Goal: Task Accomplishment & Management: Use online tool/utility

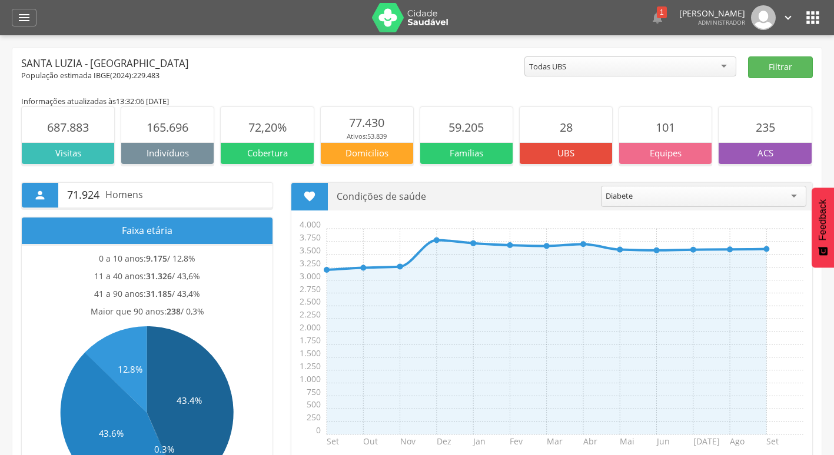
click at [394, 69] on div "Santa Luzia - [GEOGRAPHIC_DATA]" at bounding box center [272, 63] width 503 height 14
click at [20, 21] on icon "" at bounding box center [24, 18] width 14 height 14
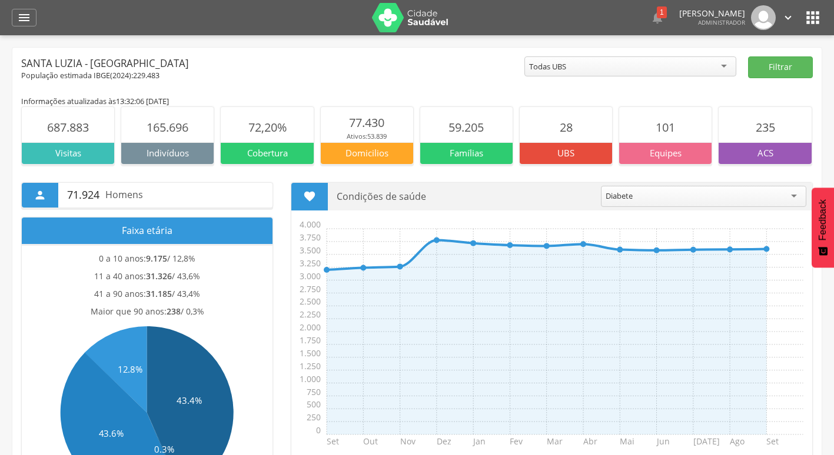
click at [1, 19] on header " Dashboard Supervisão Produtividade Mapa da cidade Mapa de cobertura Ranking A…" at bounding box center [417, 17] width 834 height 35
click at [12, 19] on div "" at bounding box center [24, 18] width 25 height 18
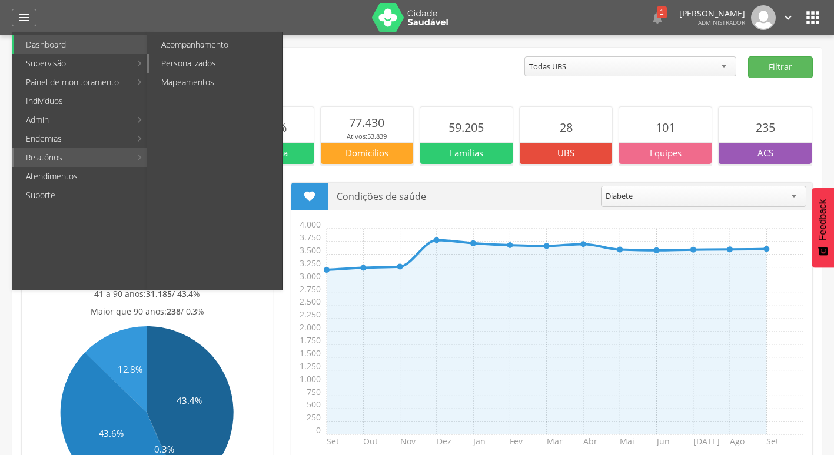
click at [216, 66] on link "Personalizados" at bounding box center [215, 63] width 132 height 19
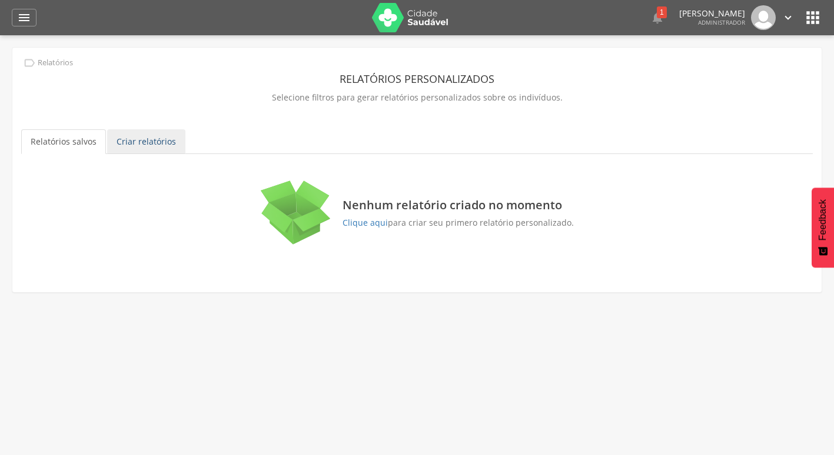
click at [127, 139] on link "Criar relatórios" at bounding box center [146, 141] width 78 height 25
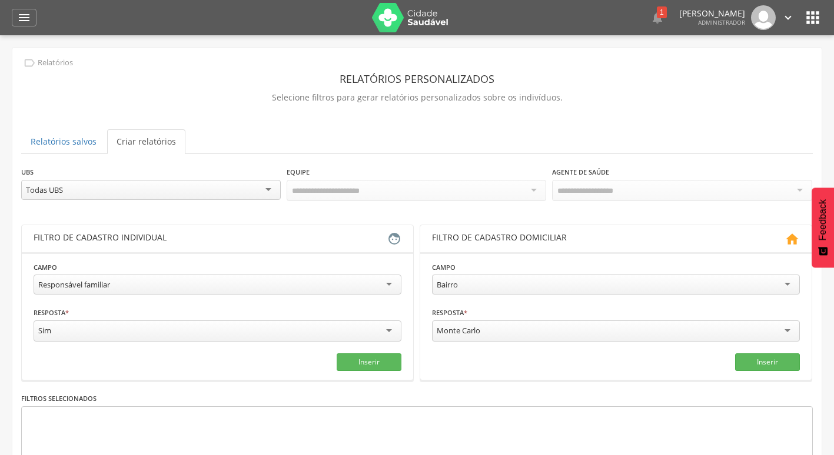
click at [141, 197] on div "Todas UBS" at bounding box center [151, 190] width 260 height 20
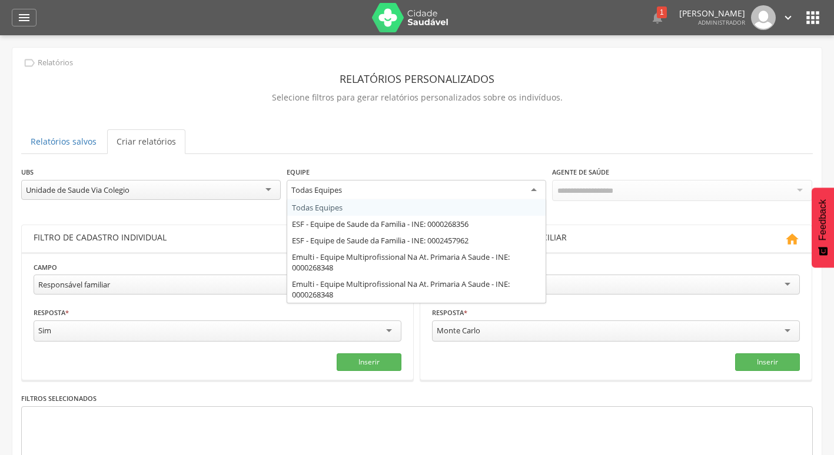
click at [385, 195] on div "Todas Equipes" at bounding box center [417, 190] width 260 height 21
click at [667, 142] on ul "Relatórios salvos Criar relatórios" at bounding box center [416, 141] width 791 height 25
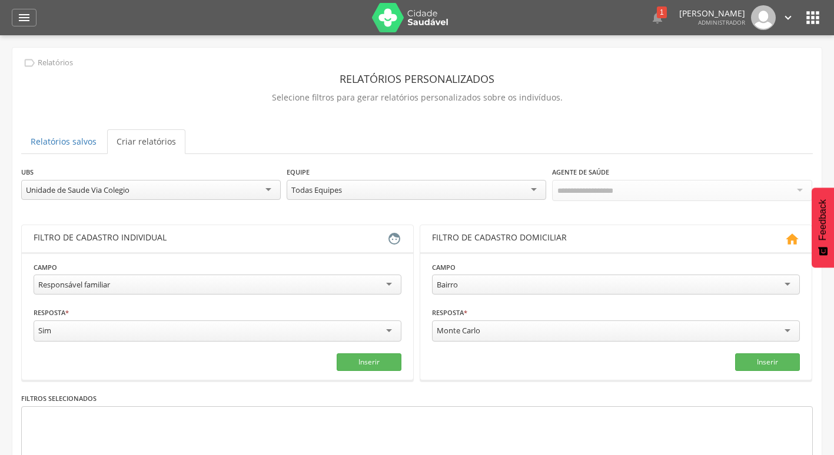
scroll to position [59, 0]
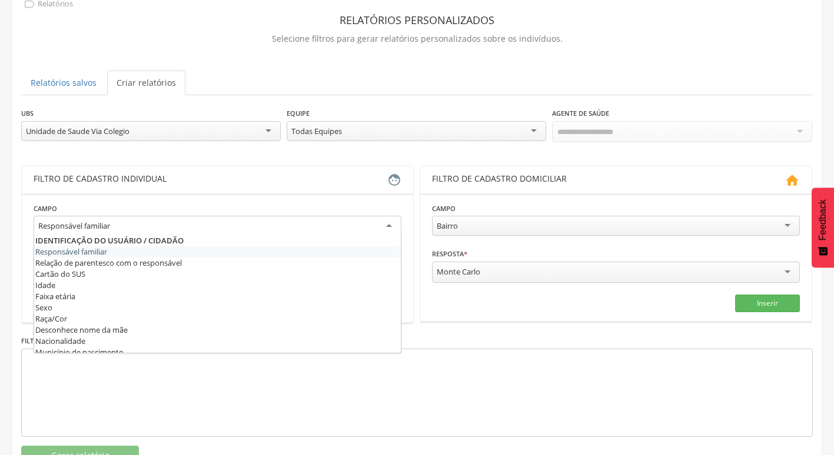
click at [222, 218] on div "Responsável familiar" at bounding box center [218, 226] width 368 height 21
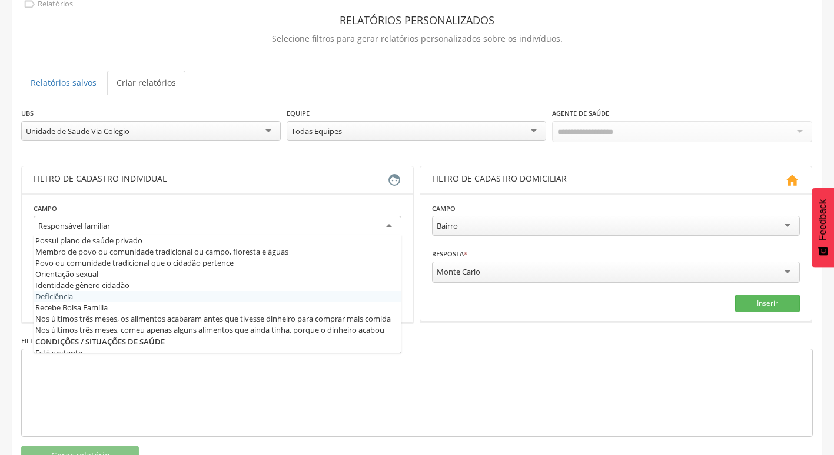
scroll to position [294, 0]
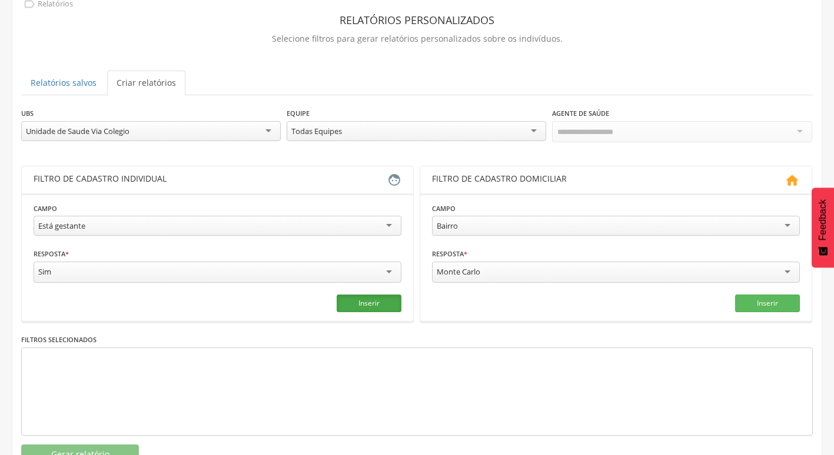
click at [354, 305] on button "Inserir" at bounding box center [369, 304] width 65 height 18
click at [62, 228] on div "Está gestante" at bounding box center [61, 226] width 47 height 11
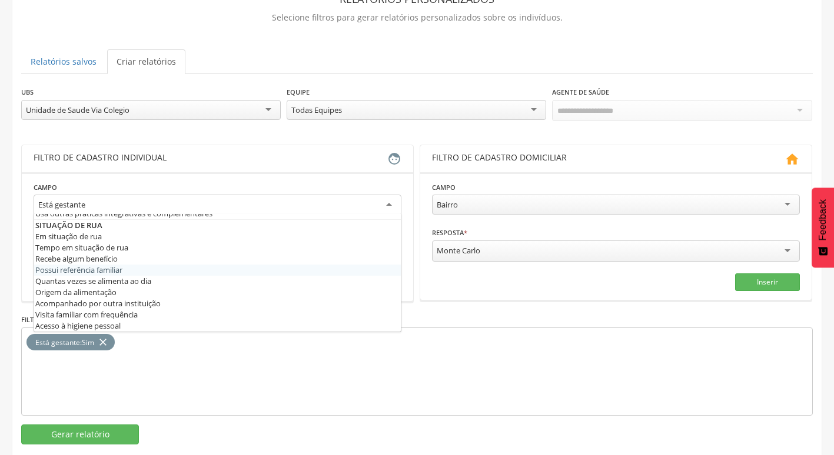
scroll to position [99, 0]
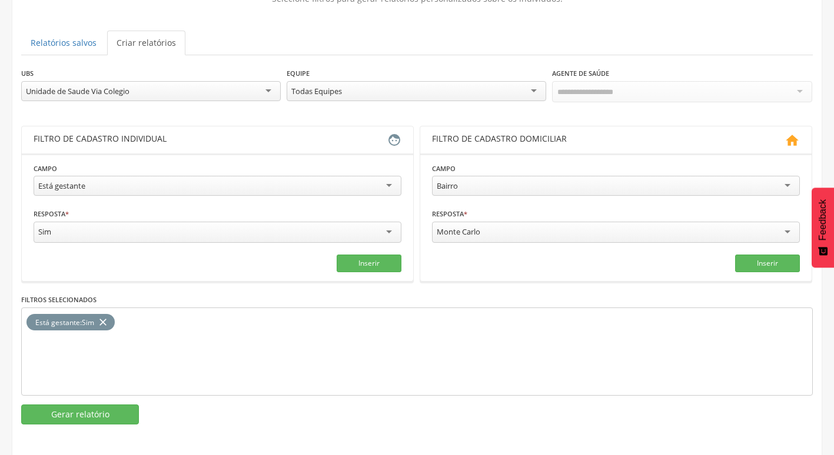
click at [271, 400] on div "**********" at bounding box center [416, 246] width 791 height 358
click at [104, 416] on button "Gerar relatório" at bounding box center [80, 415] width 118 height 20
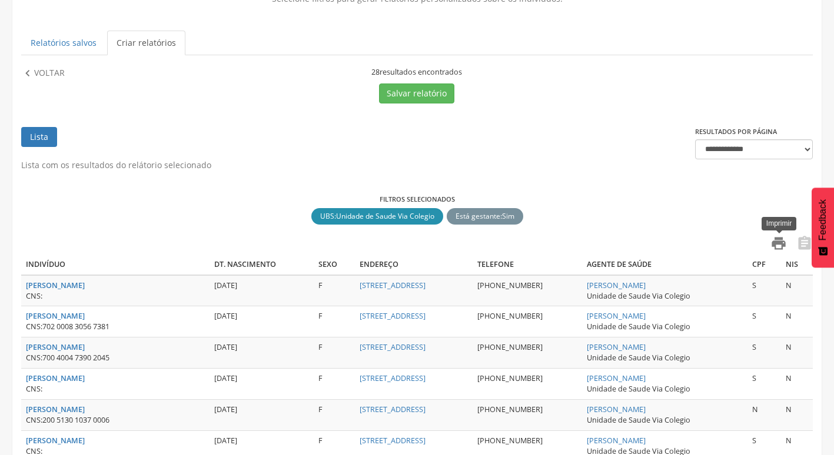
click at [774, 241] on icon "" at bounding box center [778, 243] width 16 height 16
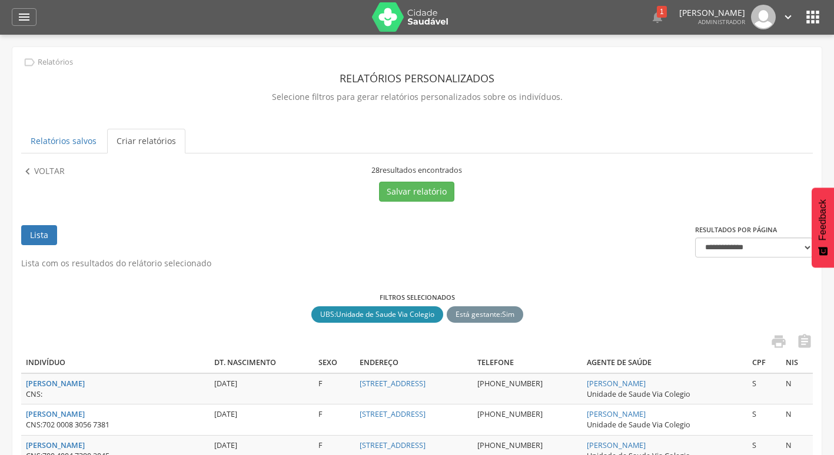
scroll to position [0, 0]
click at [18, 26] on div "" at bounding box center [24, 18] width 25 height 18
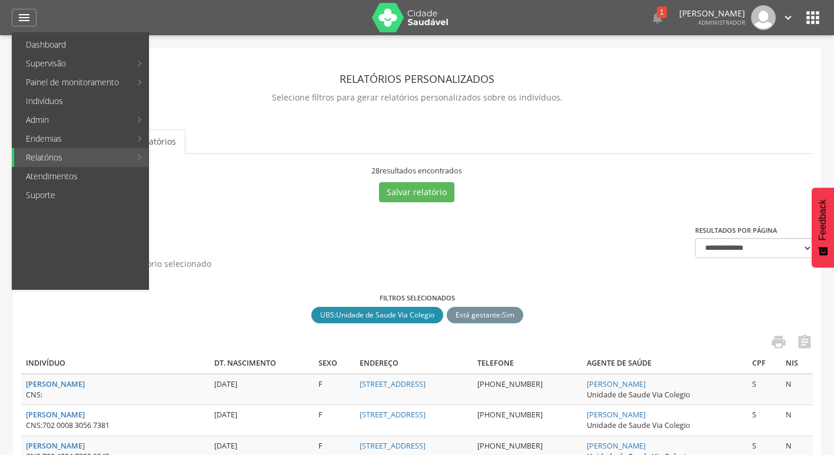
click at [415, 22] on img at bounding box center [410, 17] width 77 height 29
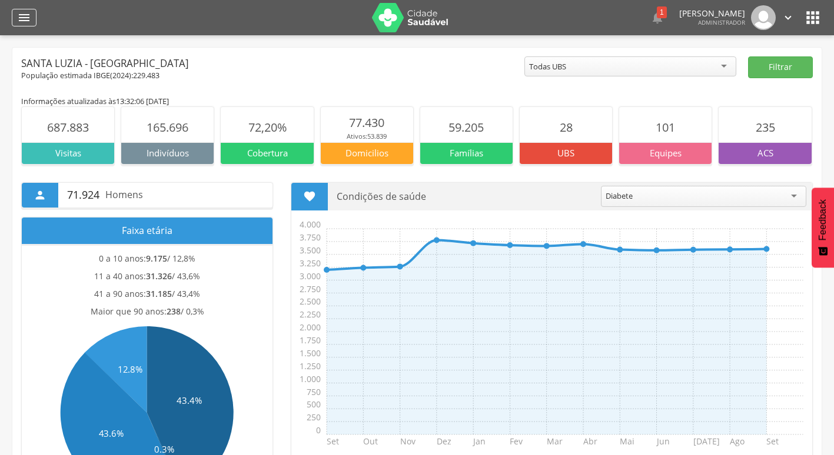
click at [31, 24] on icon "" at bounding box center [24, 18] width 14 height 14
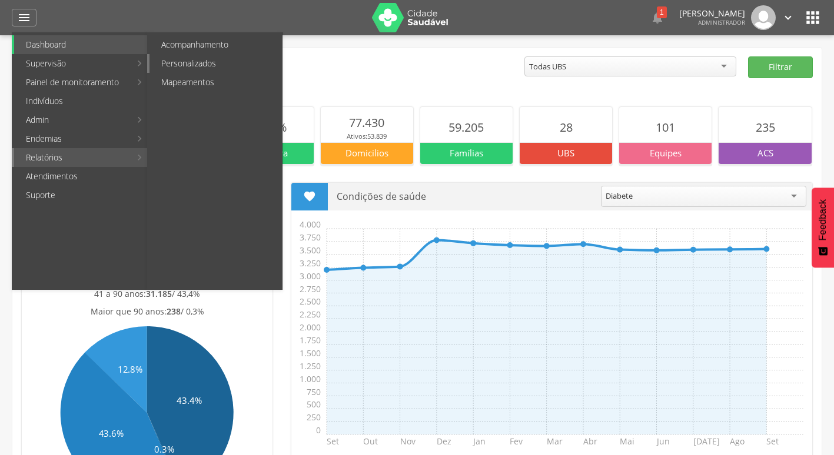
click at [198, 68] on link "Personalizados" at bounding box center [215, 63] width 132 height 19
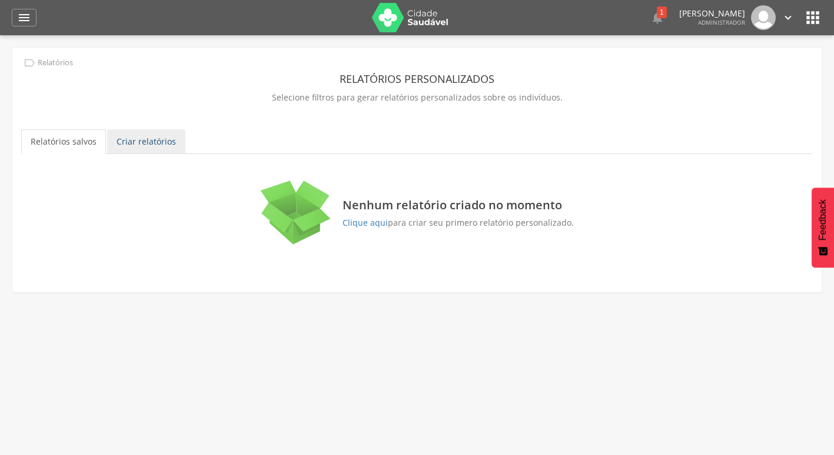
click at [149, 142] on link "Criar relatórios" at bounding box center [146, 141] width 78 height 25
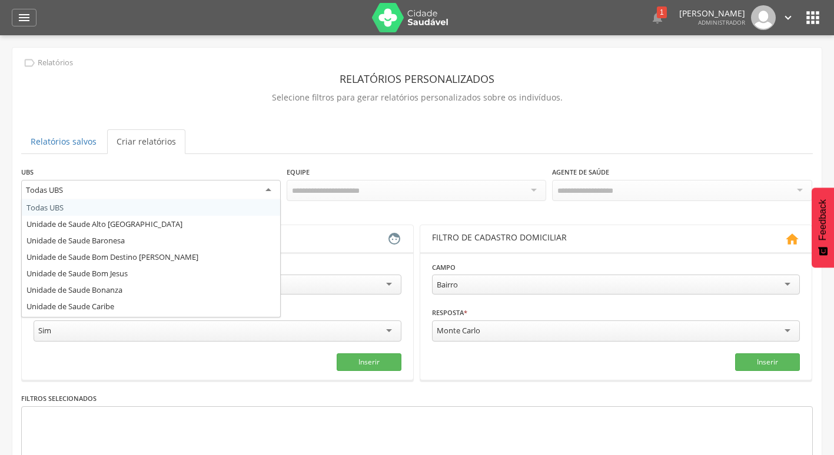
click at [142, 187] on div "Todas UBS" at bounding box center [151, 190] width 260 height 21
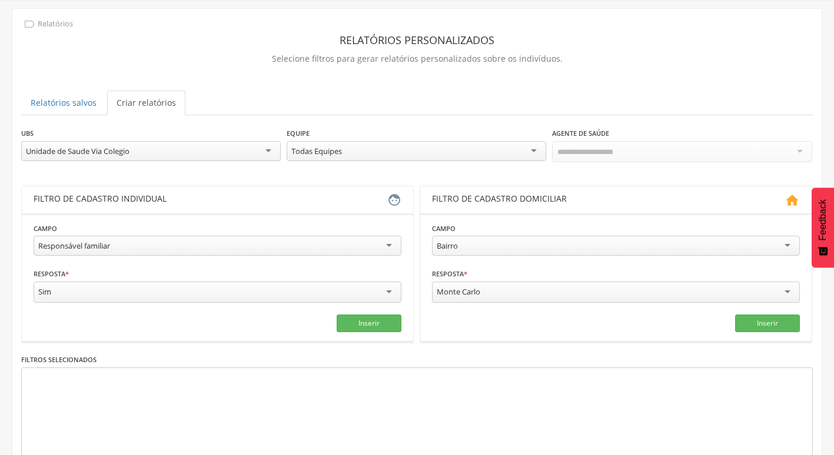
scroll to position [59, 0]
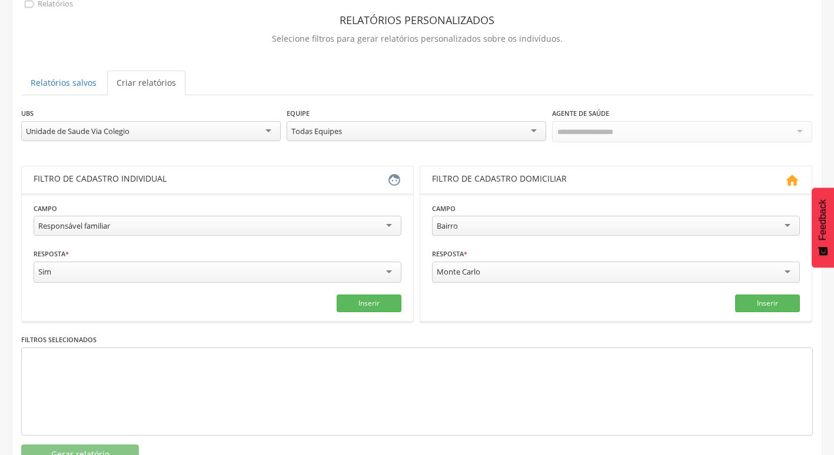
click at [128, 234] on div "Responsável familiar Responsável familiar Relação de parentesco com o responsáv…" at bounding box center [218, 227] width 368 height 23
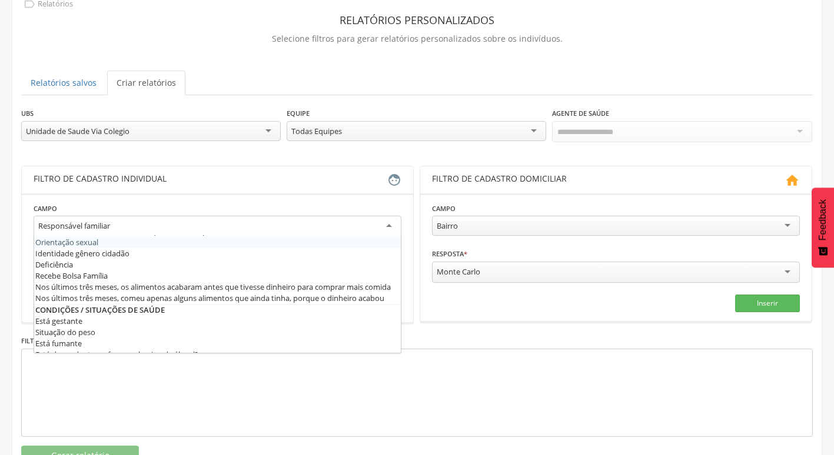
scroll to position [294, 0]
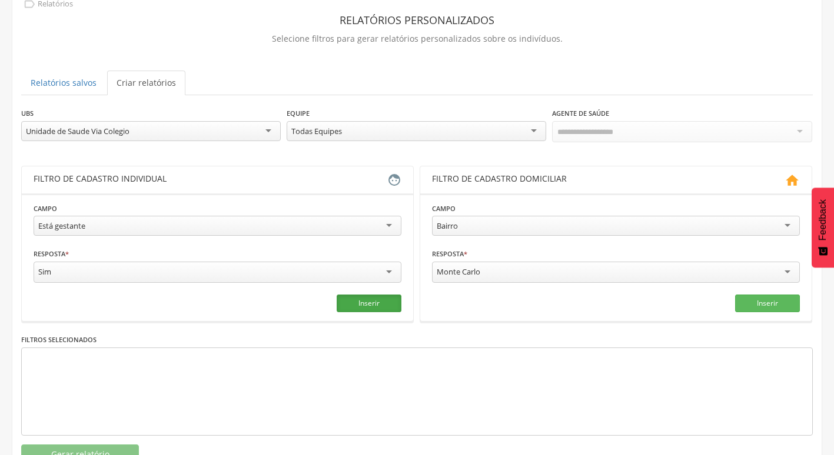
click at [395, 304] on button "Inserir" at bounding box center [369, 304] width 65 height 18
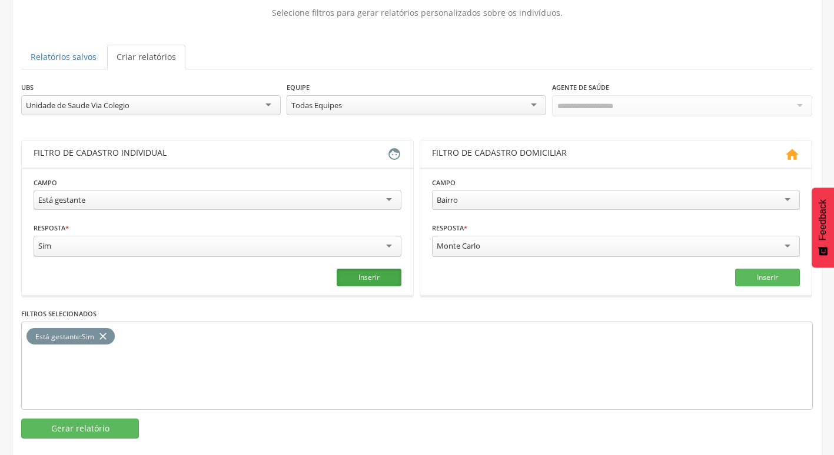
scroll to position [99, 0]
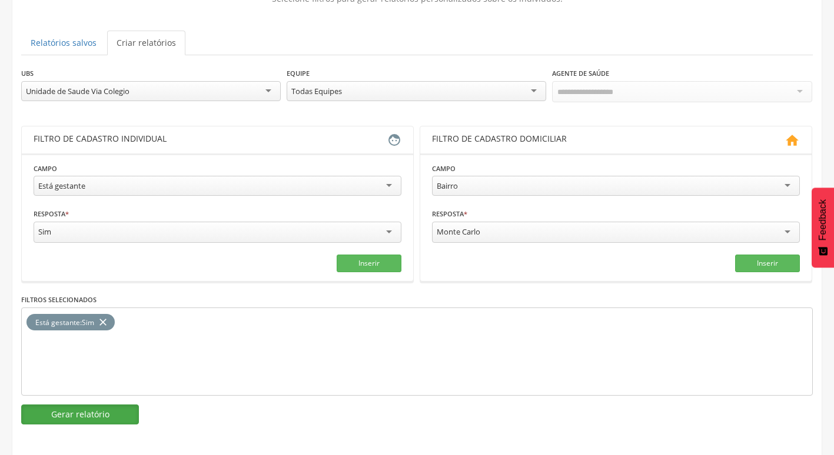
click at [108, 415] on button "Gerar relatório" at bounding box center [80, 415] width 118 height 20
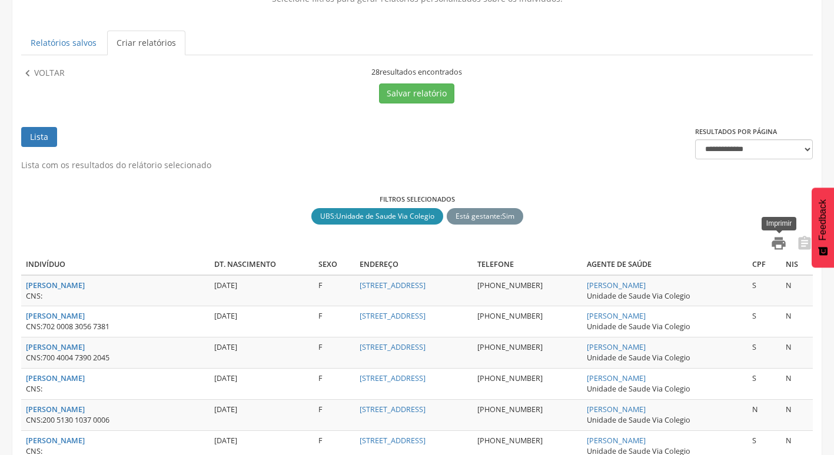
click at [780, 250] on icon "" at bounding box center [778, 243] width 16 height 16
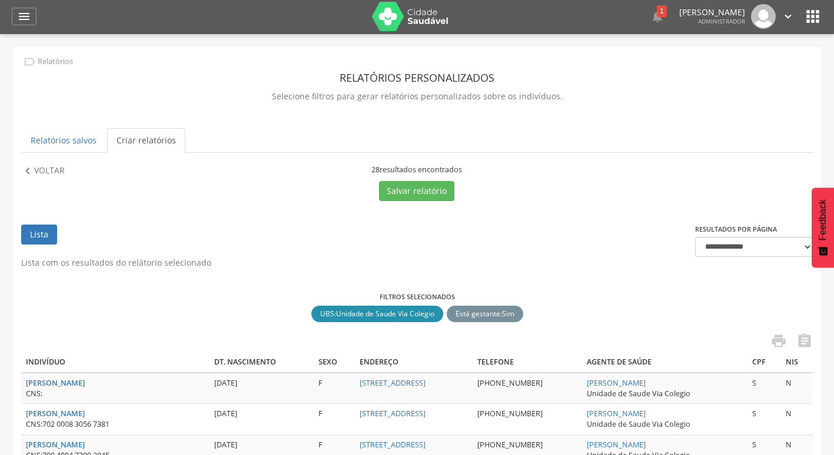
scroll to position [0, 0]
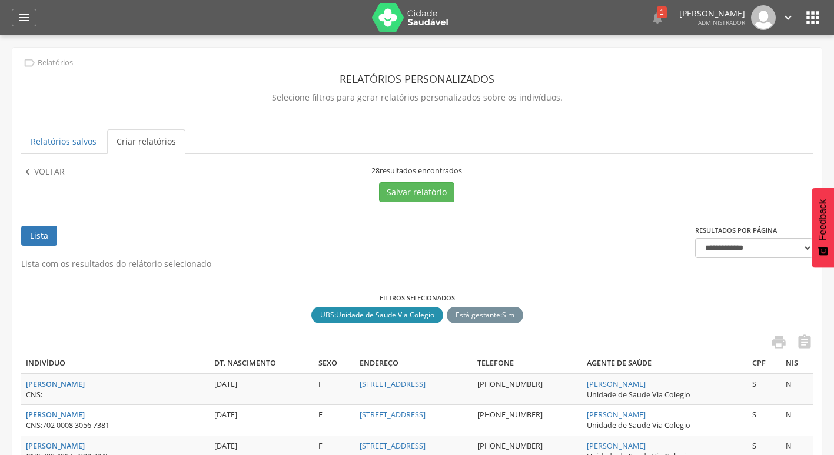
click at [817, 12] on icon "" at bounding box center [812, 17] width 19 height 19
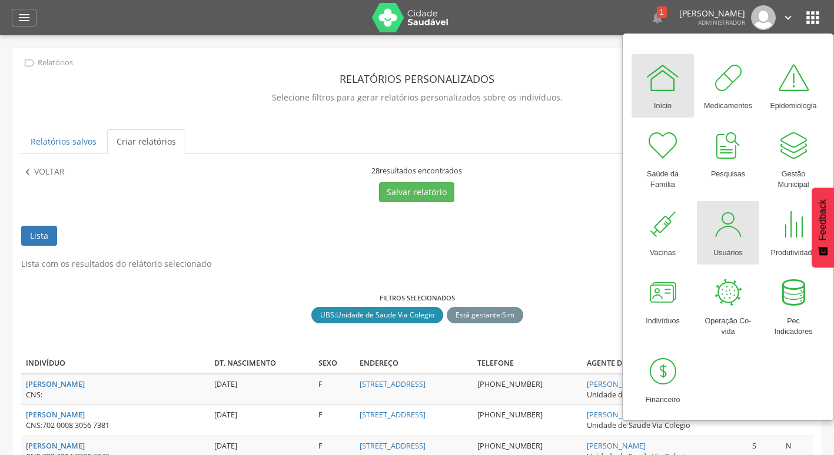
click at [717, 225] on div at bounding box center [727, 224] width 35 height 35
